Goal: Find specific page/section

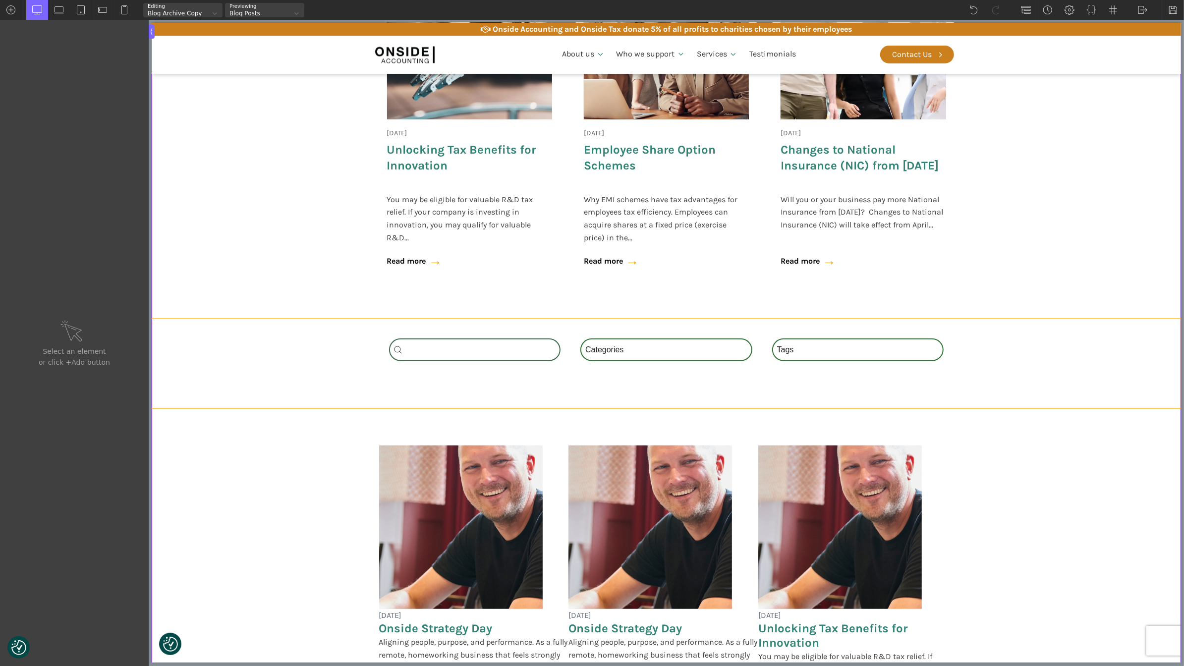
scroll to position [900, 0]
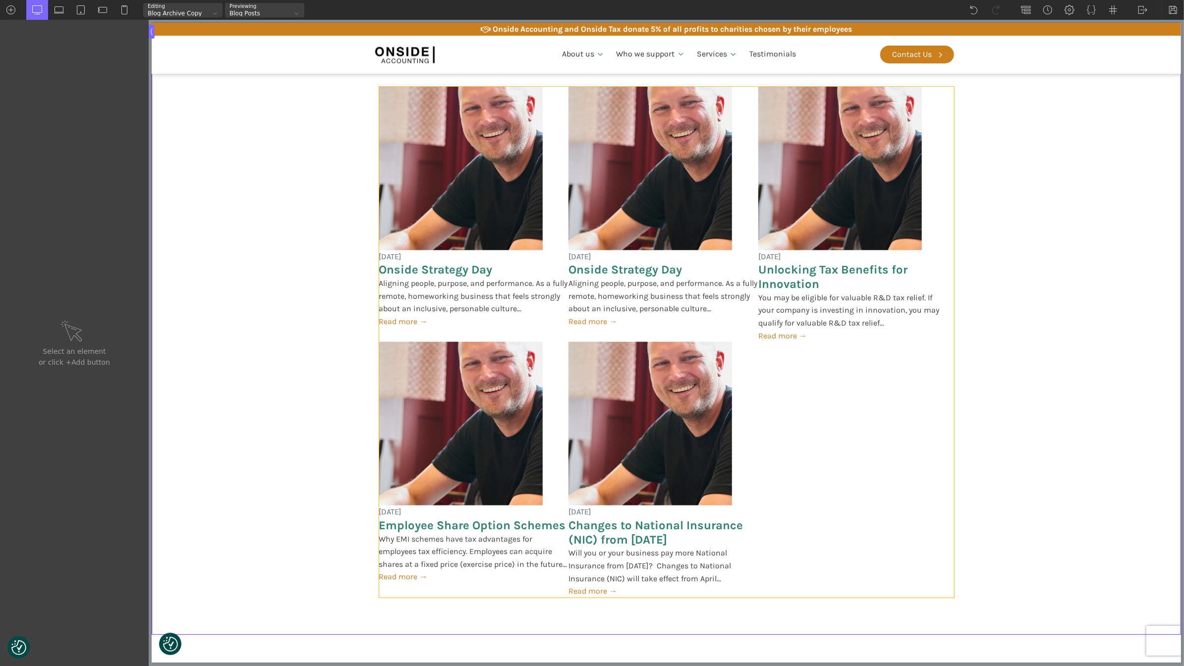
click at [908, 405] on div "[DATE] Onside Strategy Day Aligning people, purpose, and performance. As a full…" at bounding box center [666, 342] width 575 height 511
type input "_dynamic_list-278-488"
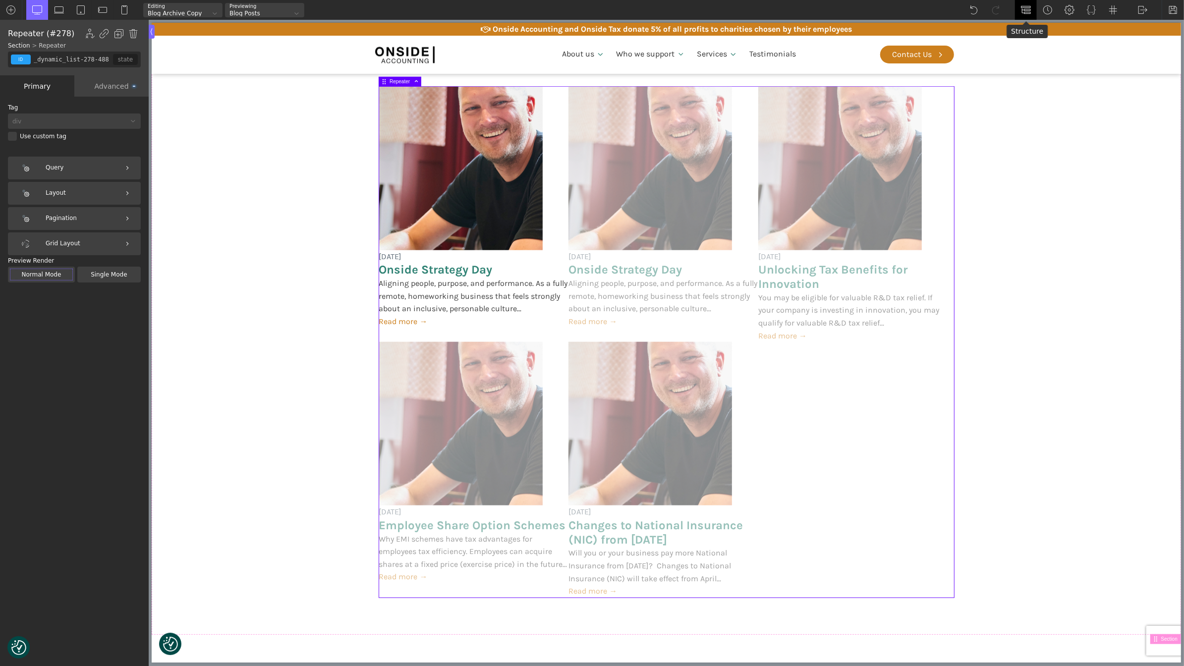
click at [1026, 7] on img at bounding box center [1026, 10] width 10 height 10
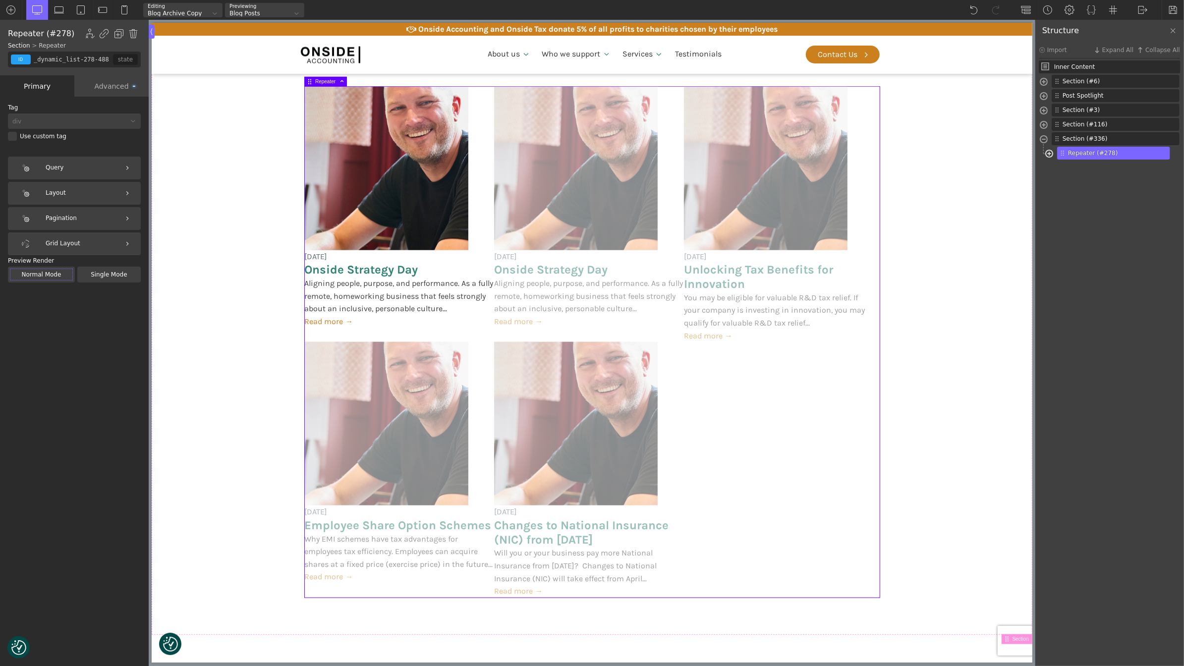
click at [1052, 152] on span at bounding box center [1049, 154] width 8 height 11
click at [1089, 165] on span "Post Card" at bounding box center [1112, 167] width 94 height 9
type input "post-card"
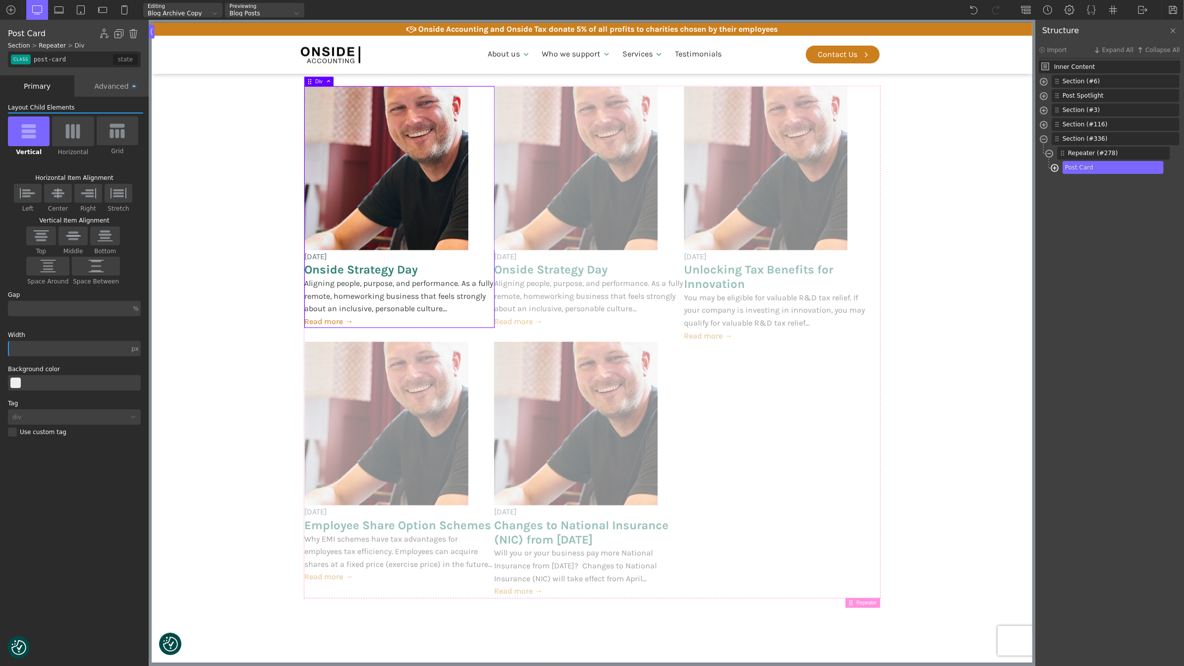
click at [1054, 168] on span at bounding box center [1054, 169] width 8 height 11
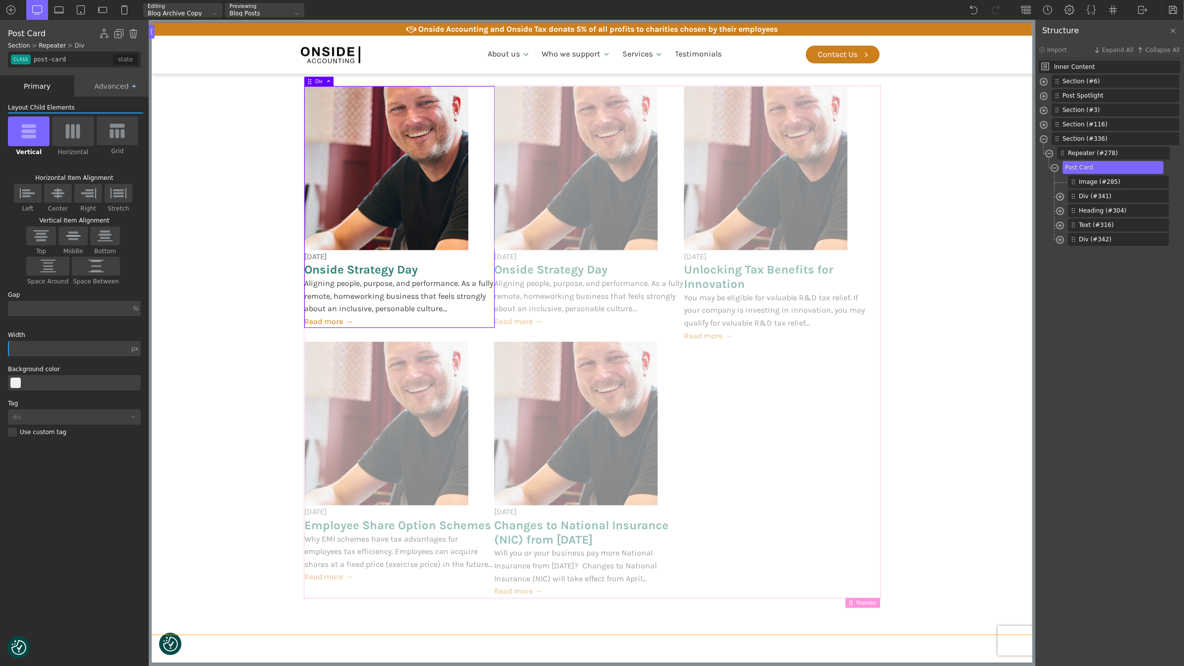
scroll to position [866, 0]
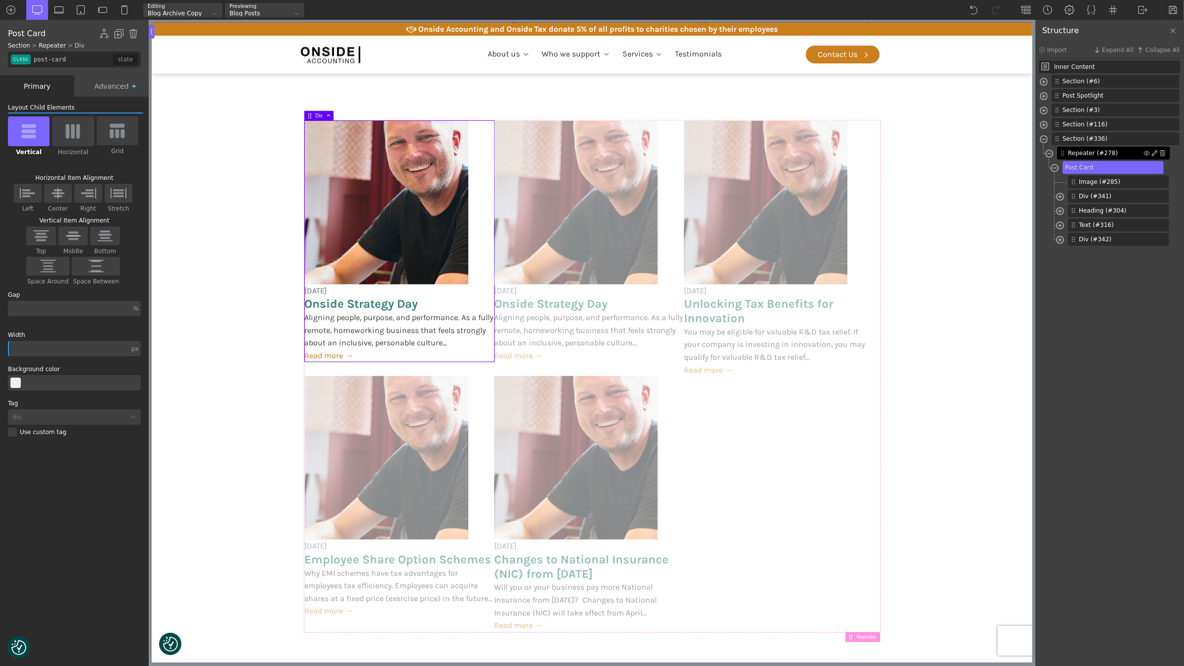
click at [1088, 148] on div "Repeater (#278)" at bounding box center [1113, 153] width 113 height 13
type input "_dynamic_list-278-488"
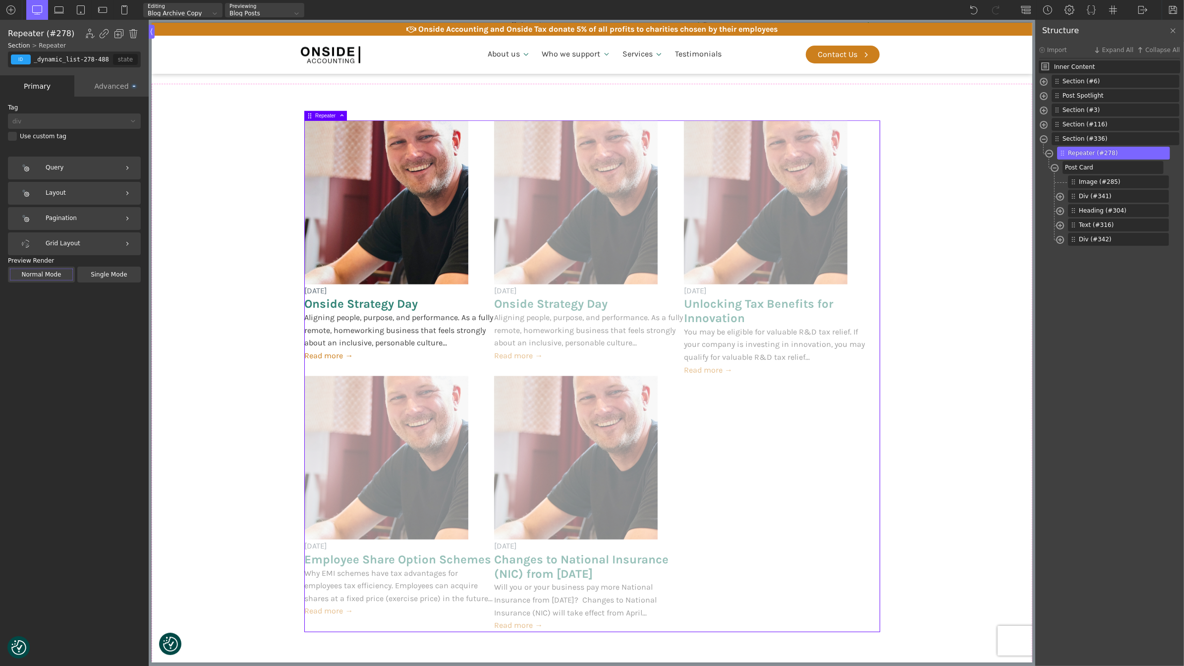
click at [62, 61] on input "_dynamic_list-278-488" at bounding box center [72, 60] width 81 height 16
type input "posts-grid"
click at [102, 75] on div "add class..." at bounding box center [114, 78] width 50 height 15
type input "posts-grid"
click at [1169, 9] on img at bounding box center [1173, 10] width 10 height 10
